Goal: Information Seeking & Learning: Learn about a topic

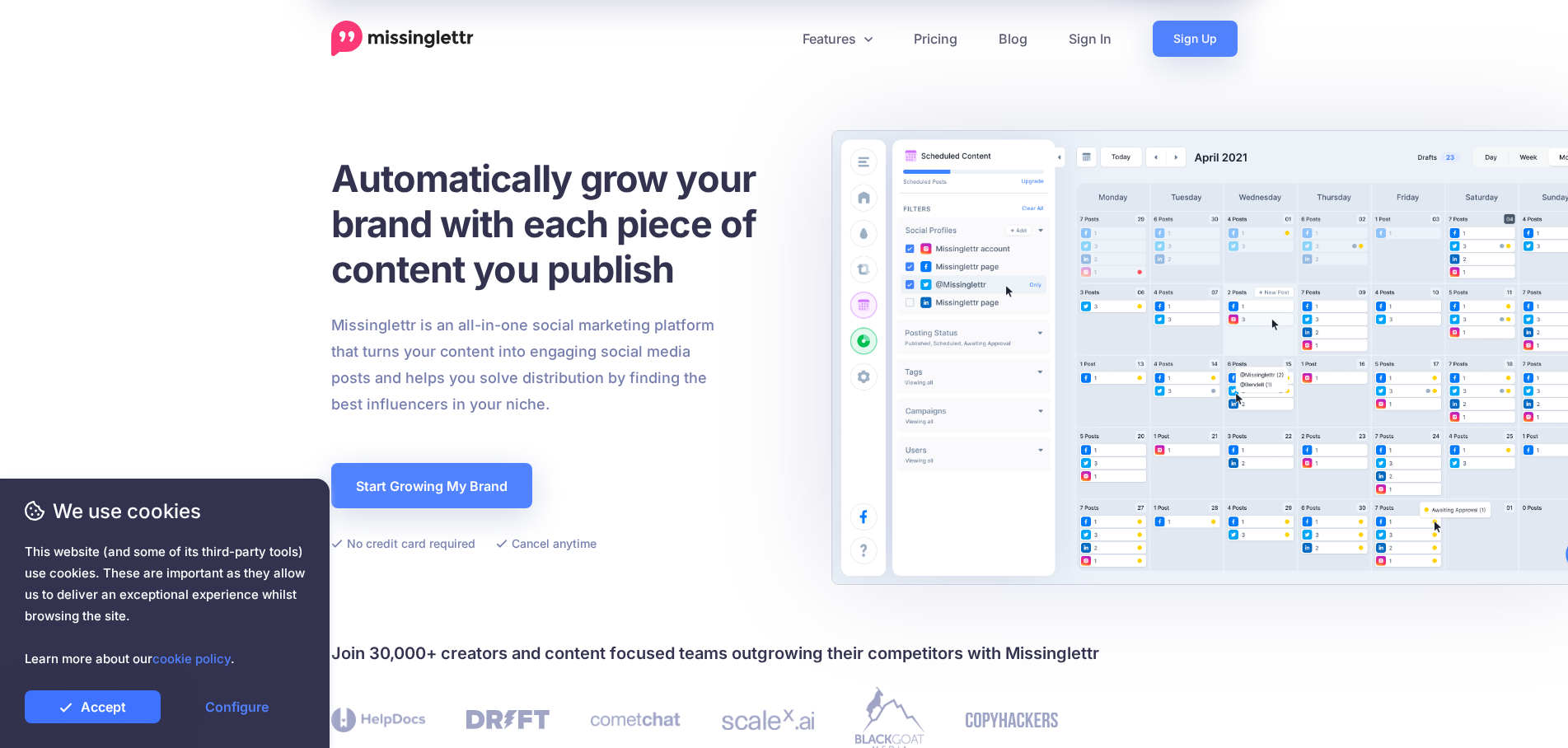
click at [110, 699] on link "Accept" at bounding box center [92, 707] width 136 height 33
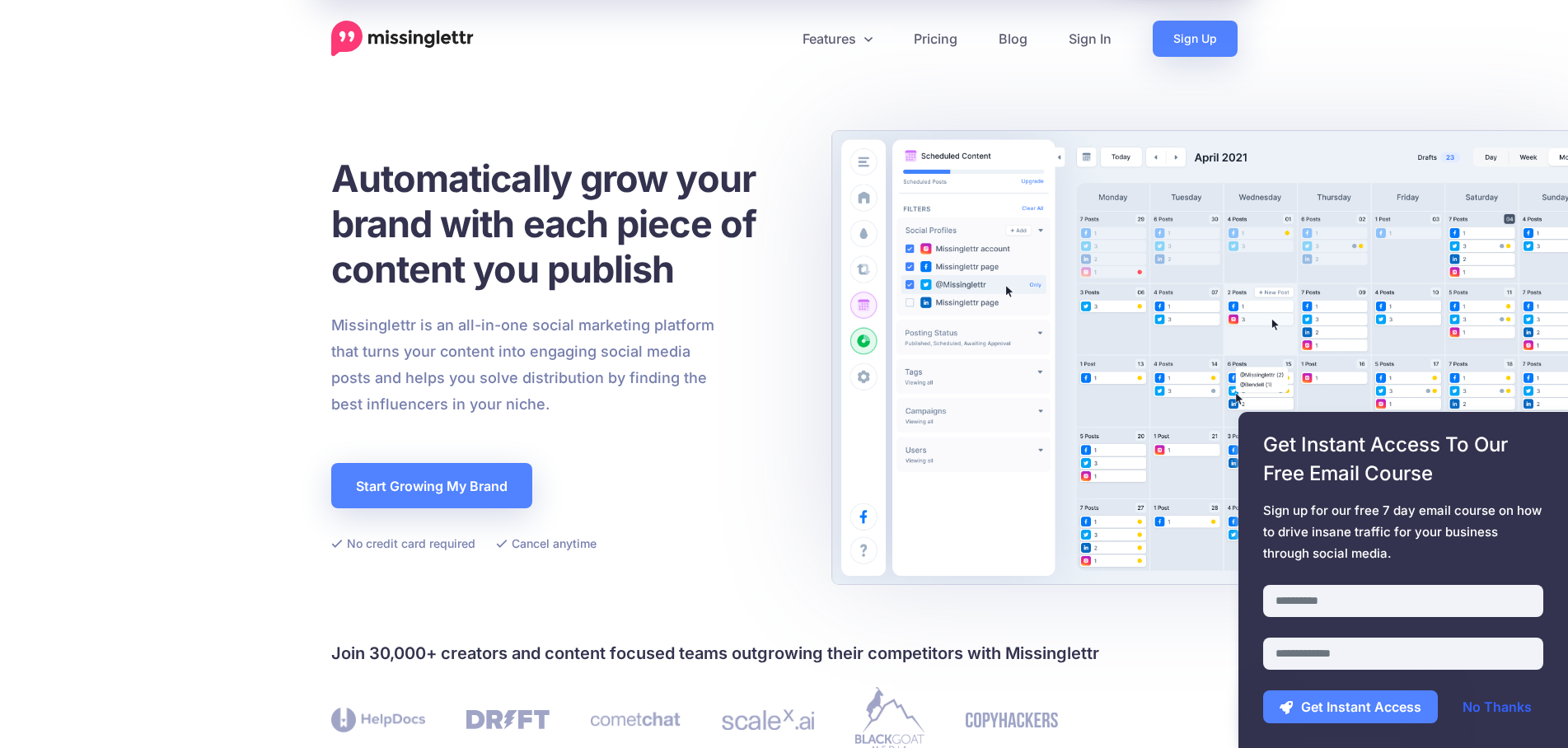
click at [1495, 707] on link "No Thanks" at bounding box center [1497, 707] width 102 height 33
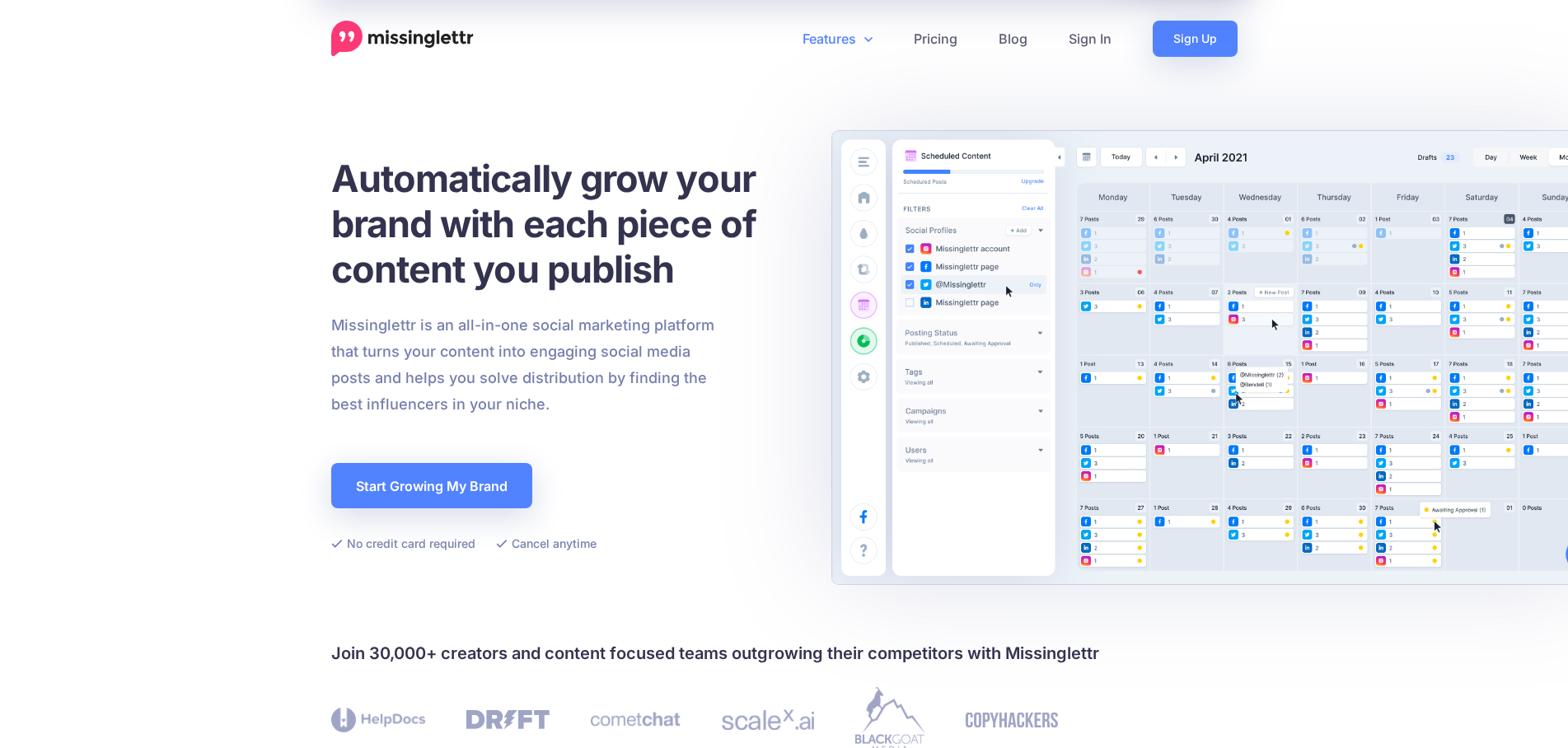
click at [861, 40] on link "Features" at bounding box center [838, 39] width 111 height 37
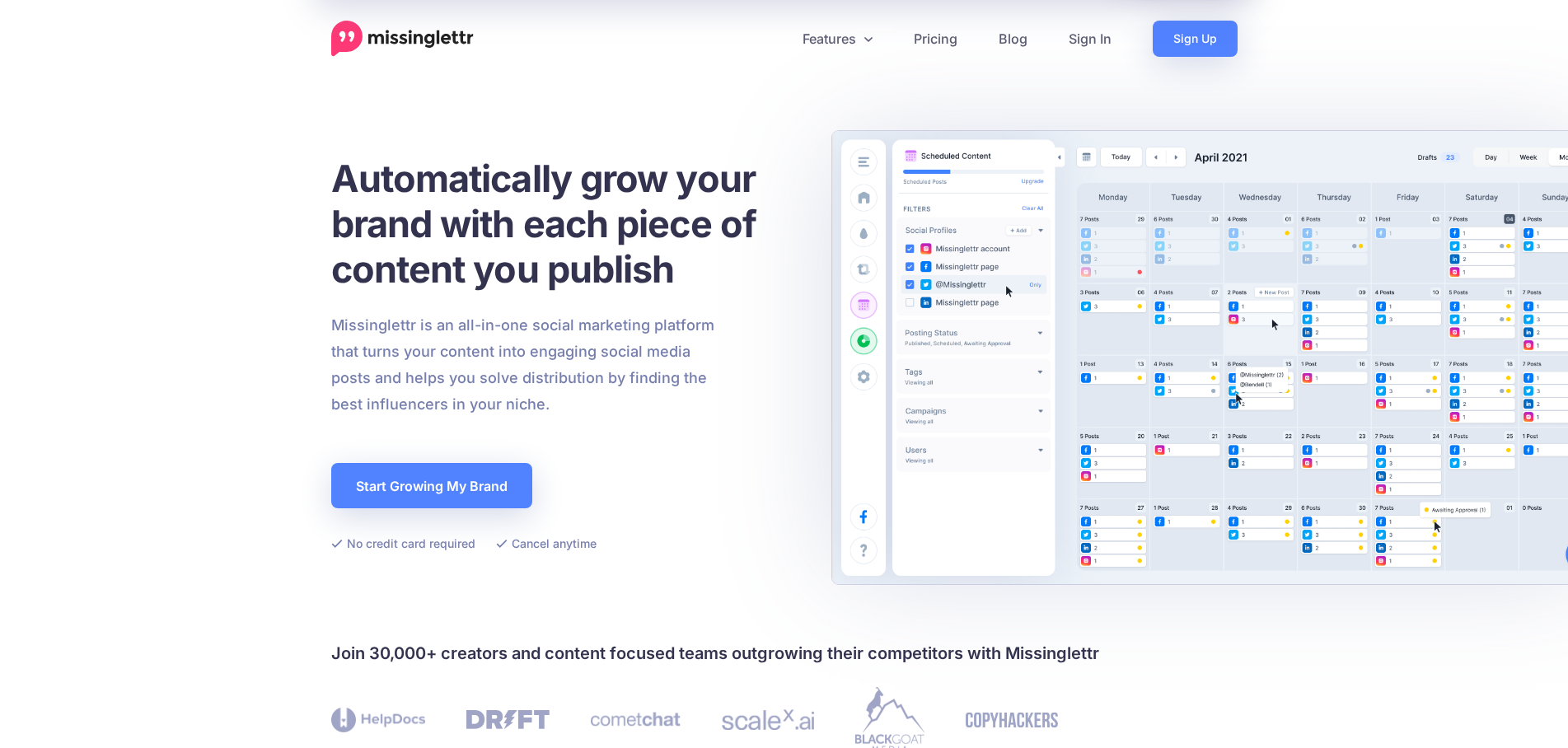
click at [369, 324] on p "Missinglettr is an all-in-one social marketing platform that turns your content…" at bounding box center [523, 365] width 384 height 105
copy p "Missinglettr"
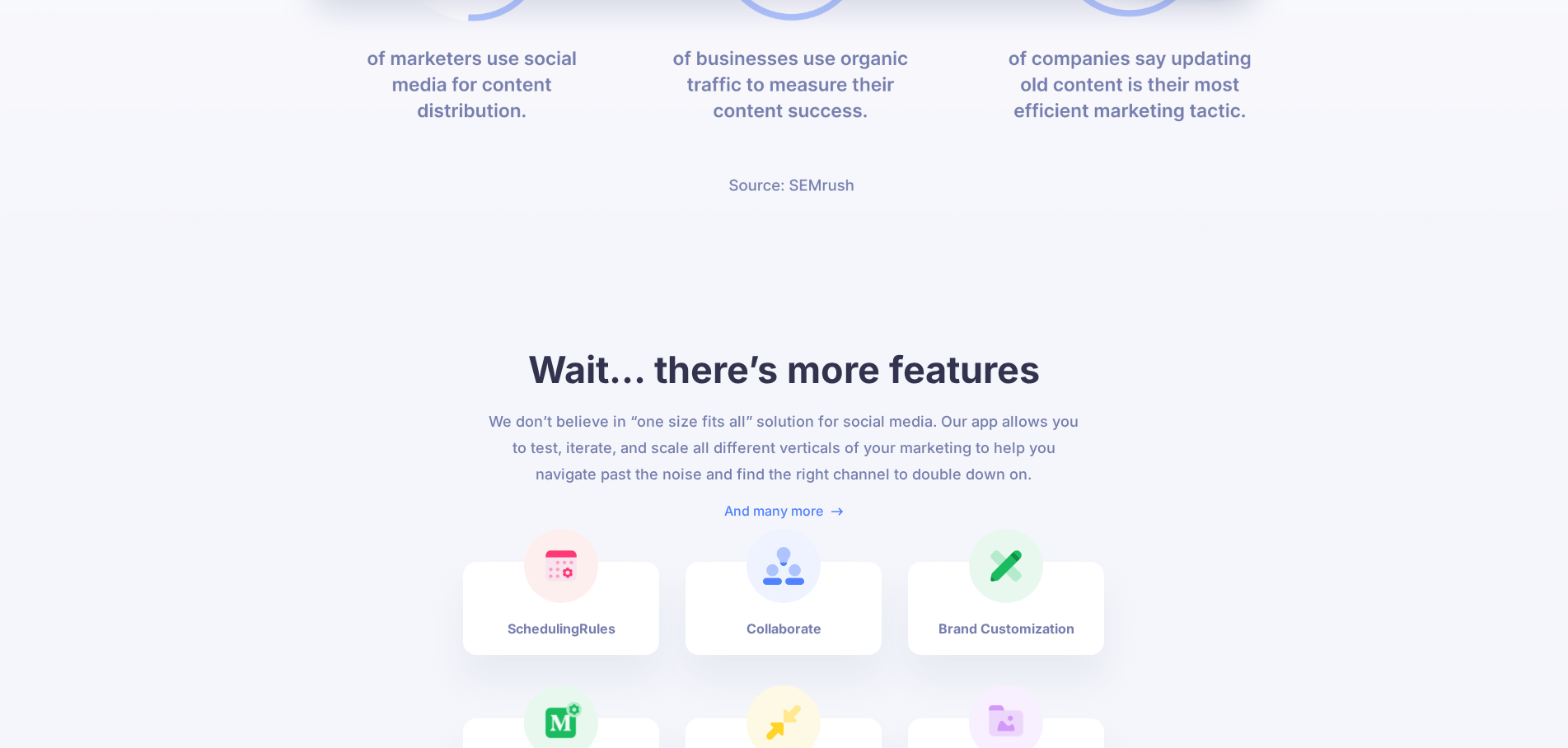
scroll to position [6527, 0]
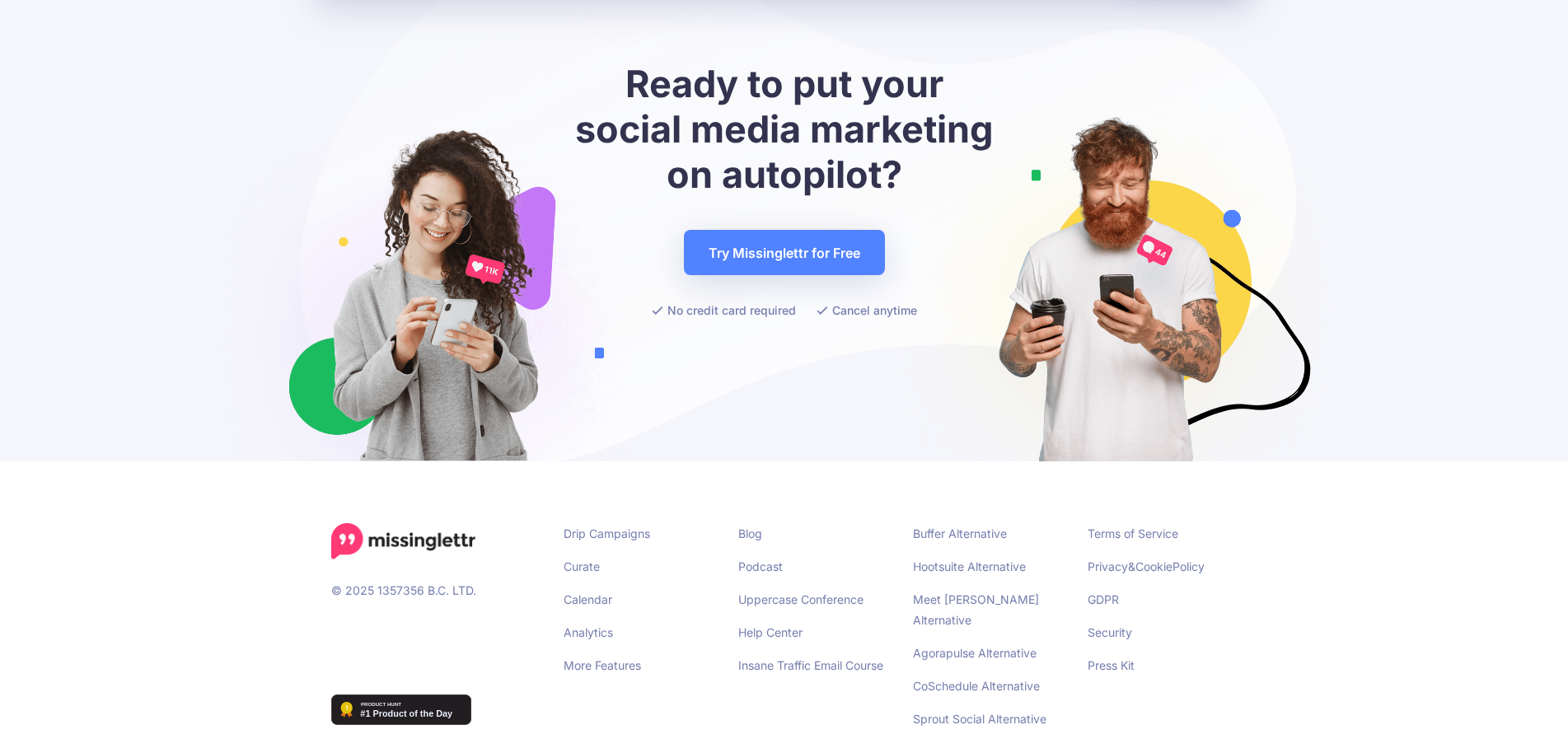
click at [504, 625] on div "© 2025 1357356 B.C. LTD." at bounding box center [435, 632] width 233 height 218
click at [494, 606] on div "© 2025 1357356 B.C. LTD." at bounding box center [435, 632] width 233 height 218
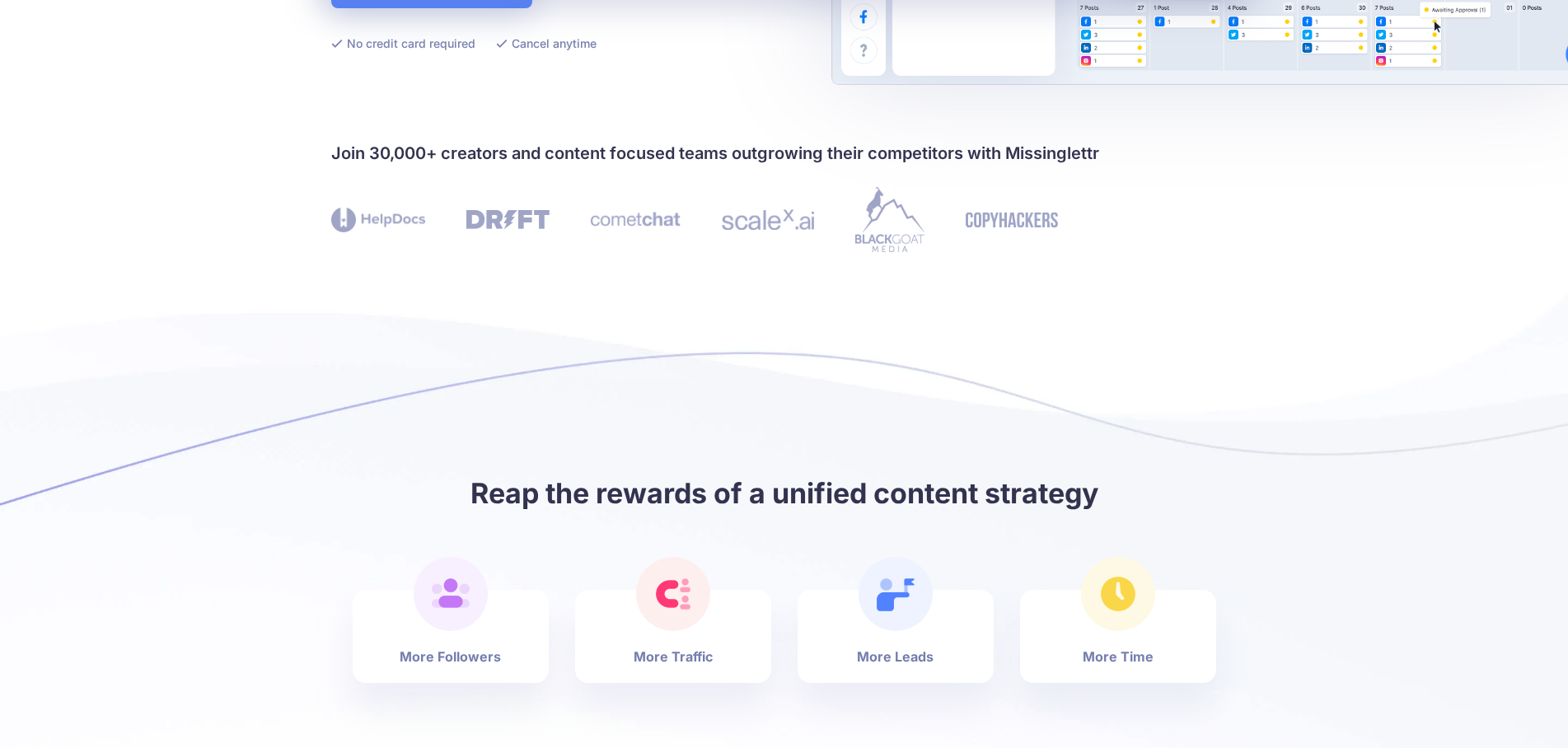
scroll to position [0, 0]
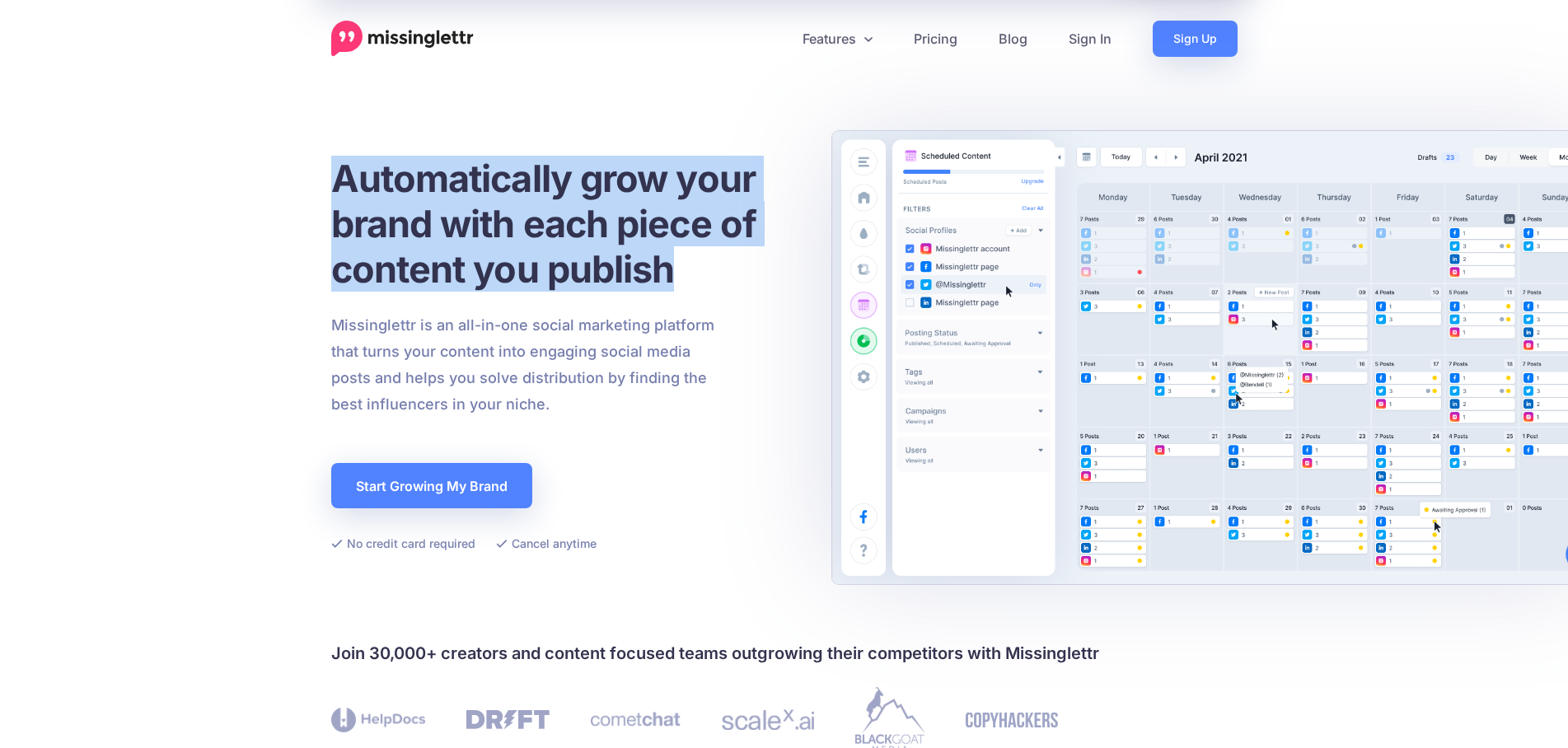
drag, startPoint x: 370, startPoint y: 189, endPoint x: 672, endPoint y: 258, distance: 309.8
click at [672, 258] on h1 "Automatically grow your brand with each piece of content you publish" at bounding box center [563, 224] width 465 height 136
copy h1 "Automatically grow your brand with each piece of content you publish"
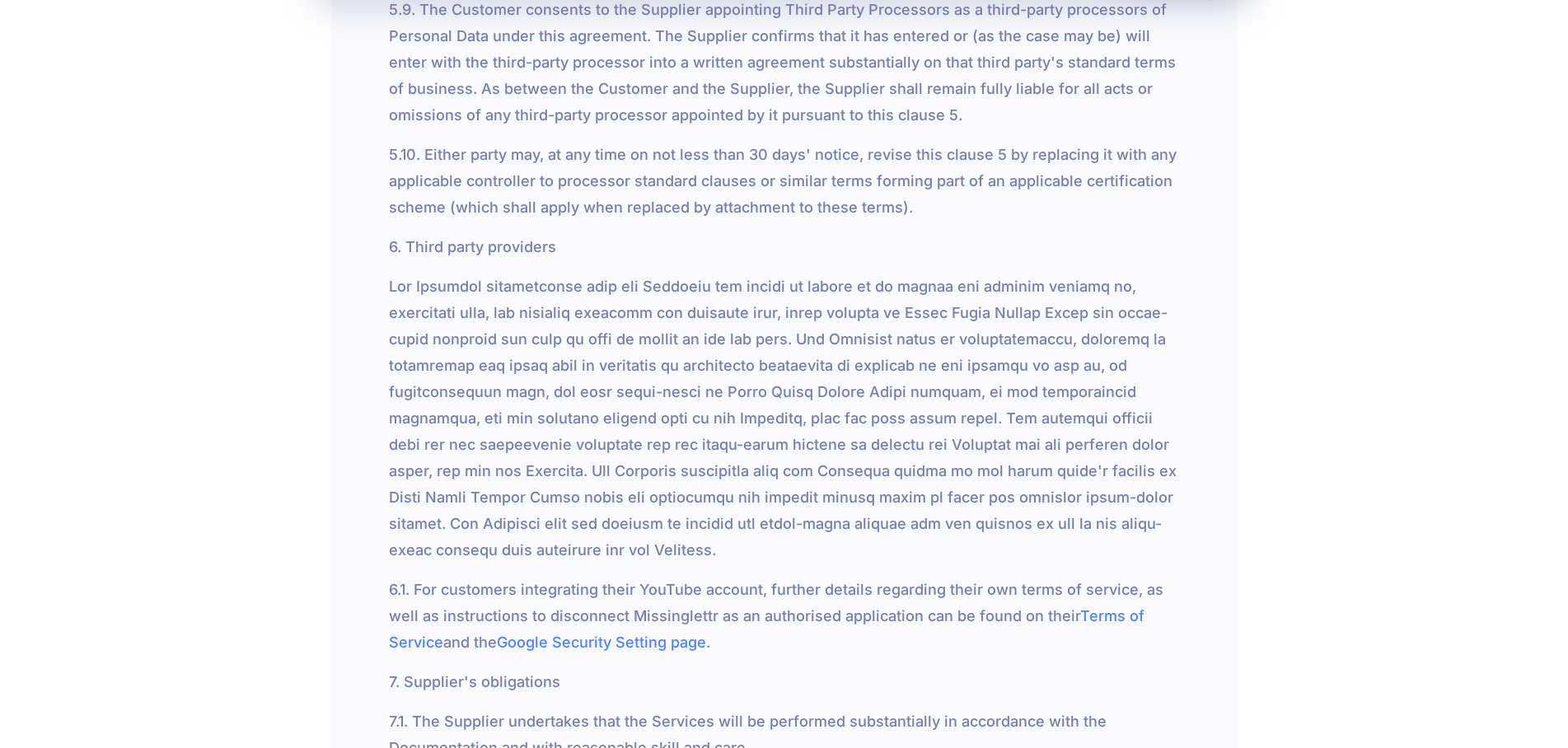
scroll to position [8150, 0]
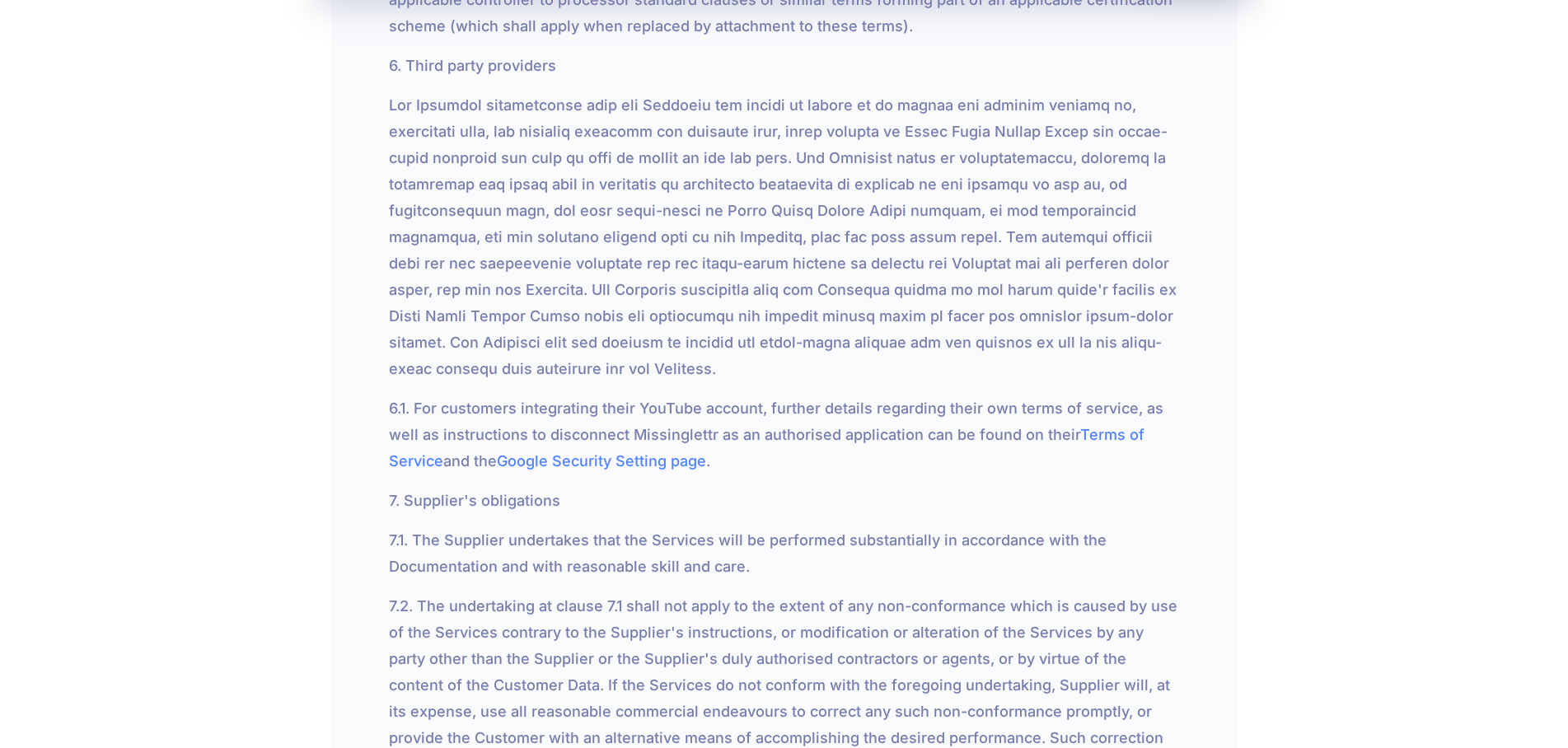
click at [828, 488] on p "7. Supplier's obligations" at bounding box center [784, 501] width 791 height 26
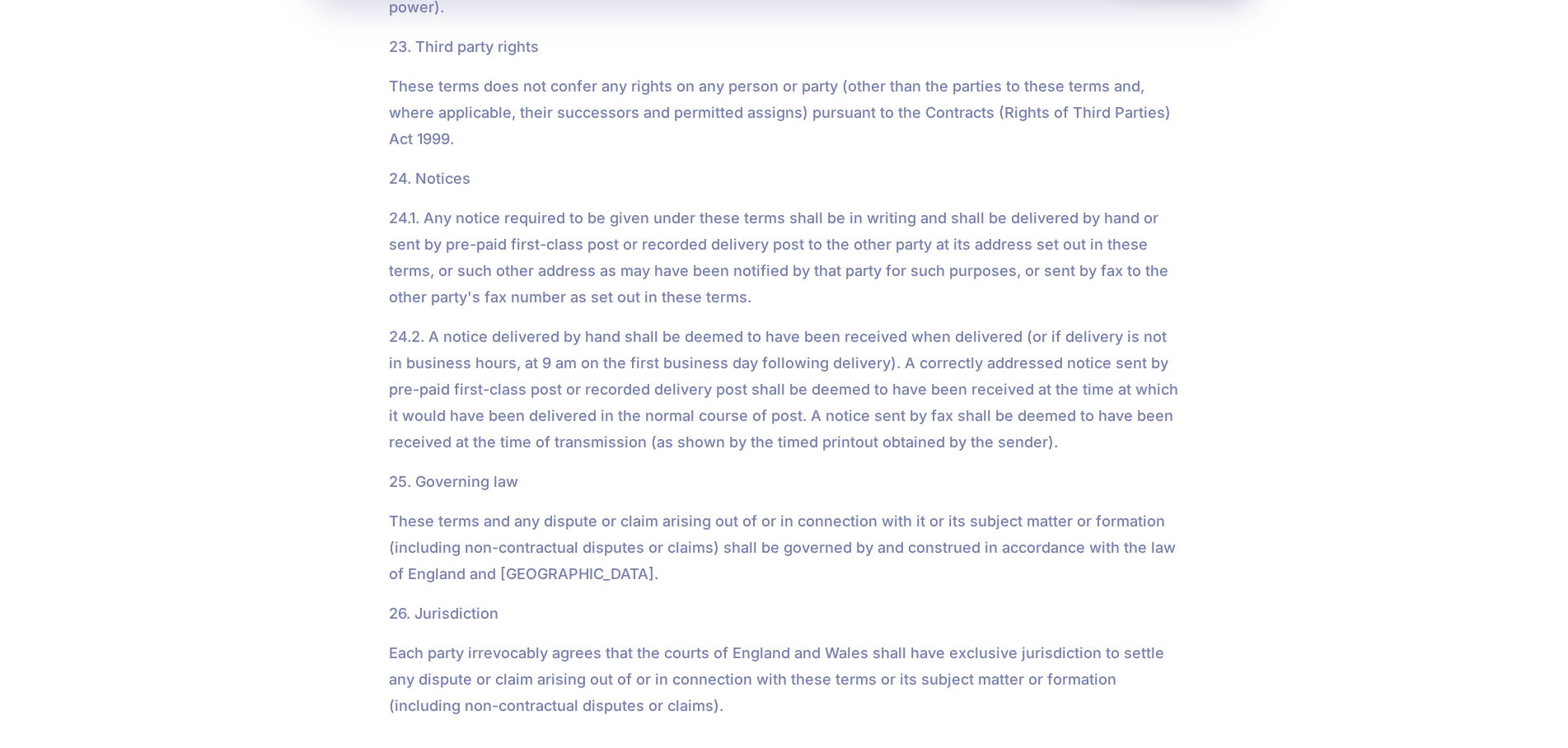
scroll to position [16362, 0]
